Goal: Task Accomplishment & Management: Manage account settings

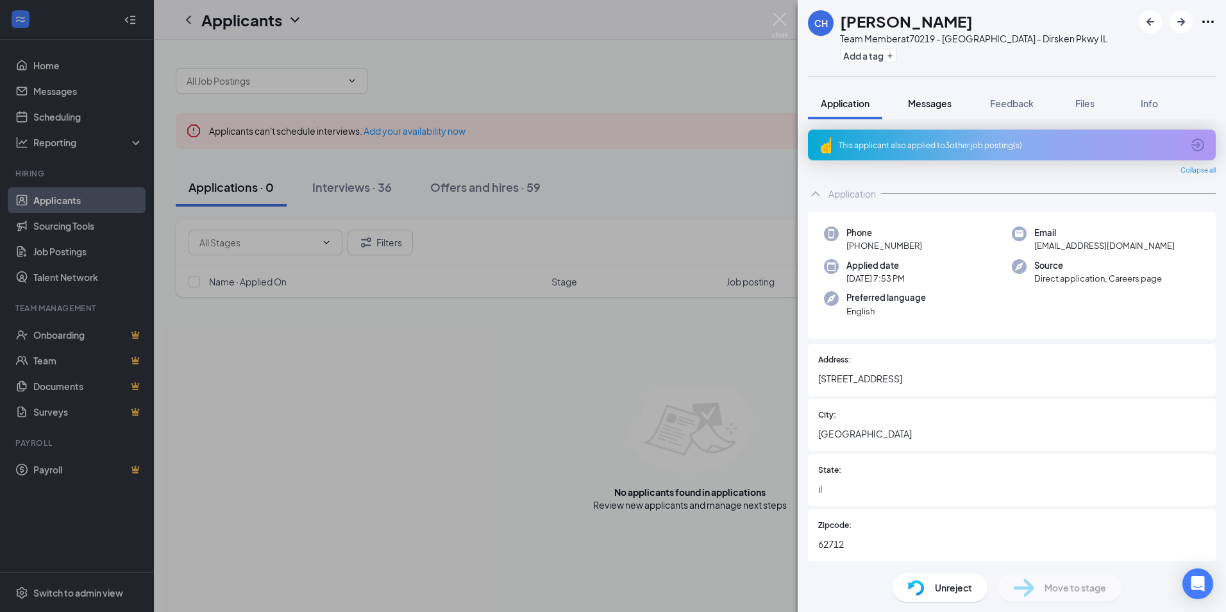
click at [923, 112] on button "Messages" at bounding box center [929, 103] width 69 height 32
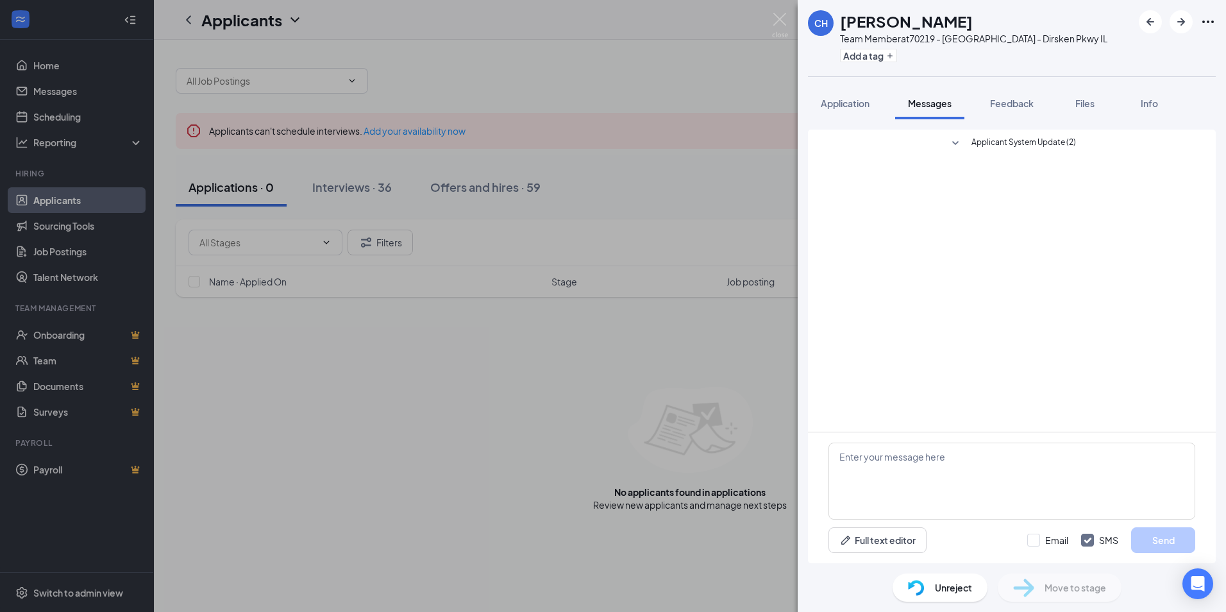
click at [1033, 137] on span "Applicant System Update (2)" at bounding box center [1023, 143] width 105 height 15
click at [838, 109] on div "Application" at bounding box center [845, 103] width 49 height 13
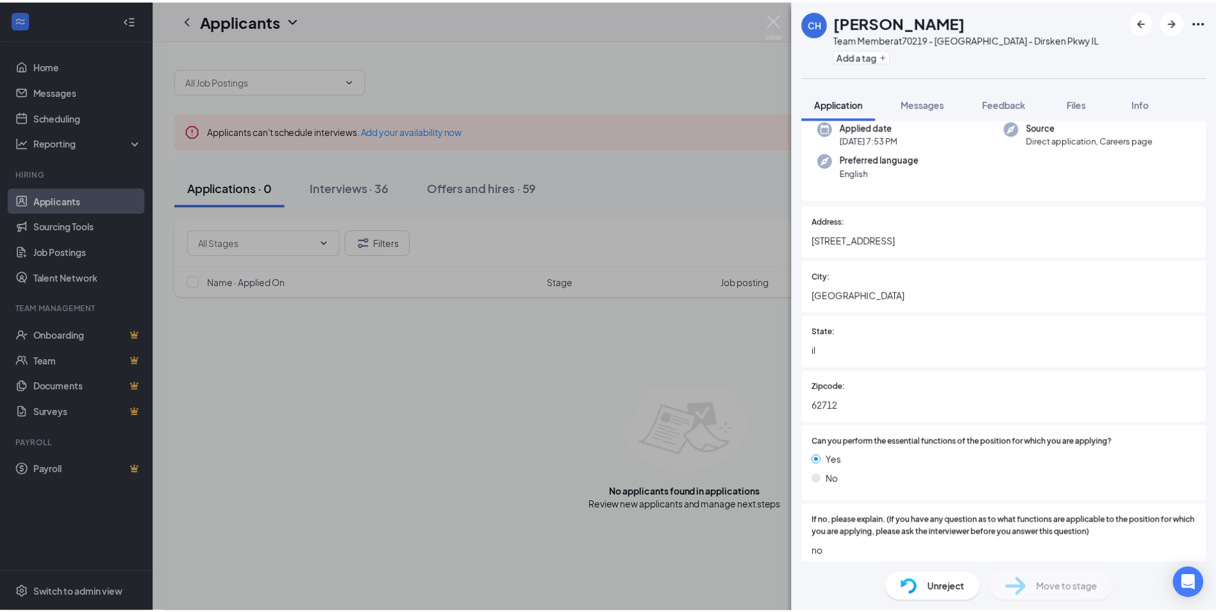
scroll to position [321, 0]
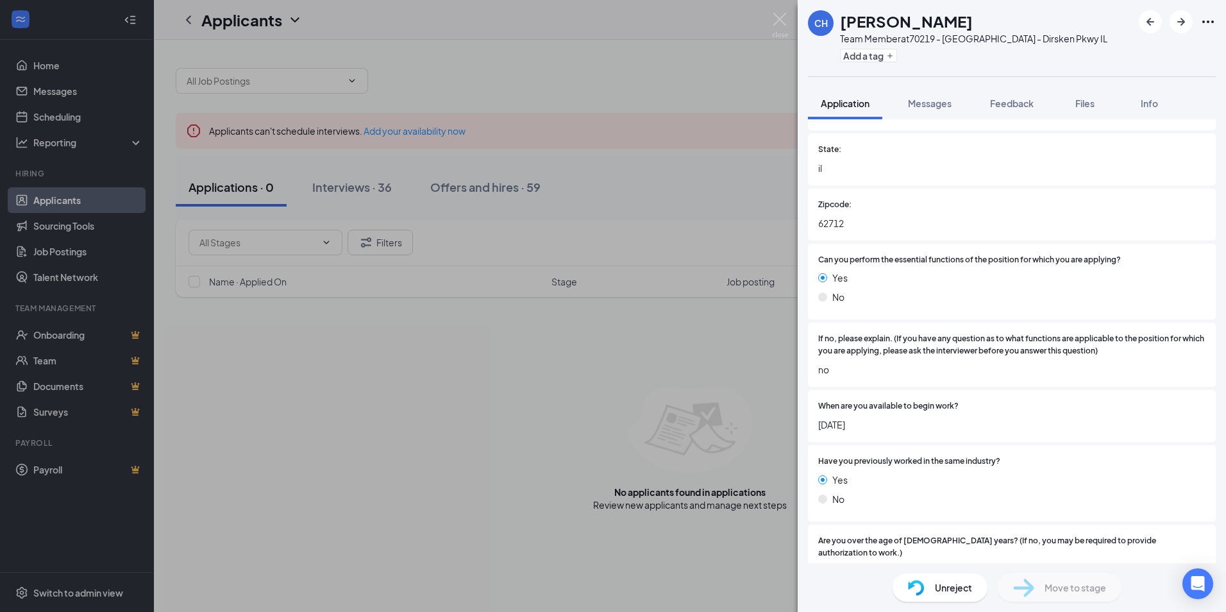
click at [642, 453] on div "CH [PERSON_NAME] Team Member at 70219 - [GEOGRAPHIC_DATA] - Dirsken Pkwy IL Add…" at bounding box center [613, 306] width 1226 height 612
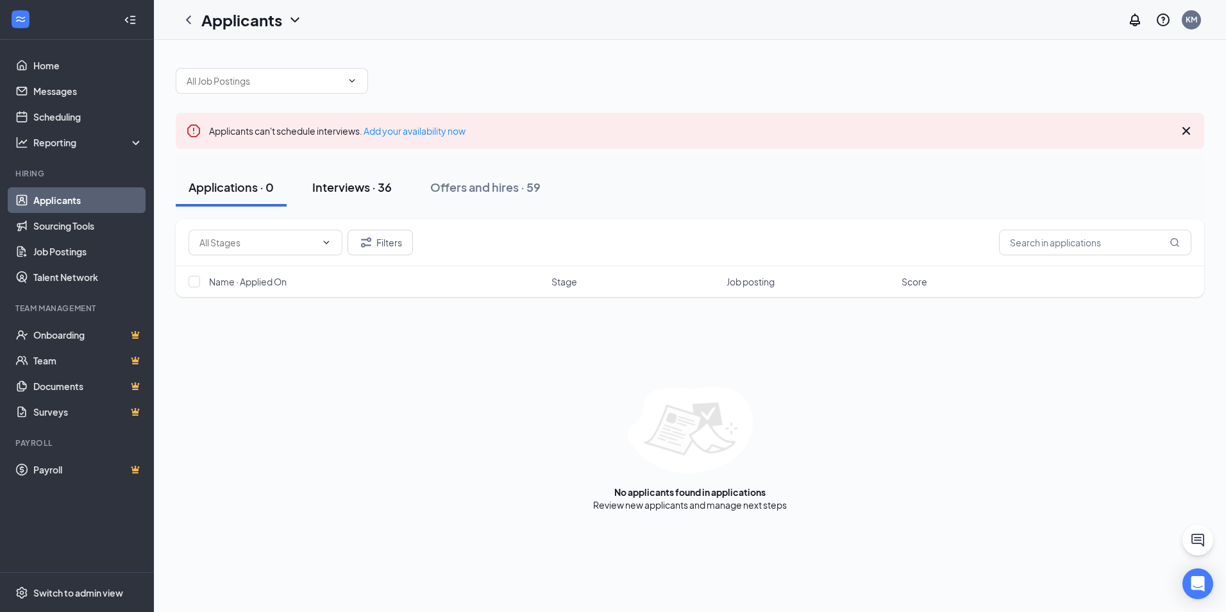
click at [360, 181] on div "Interviews · 36" at bounding box center [352, 187] width 80 height 16
